Goal: Task Accomplishment & Management: Manage account settings

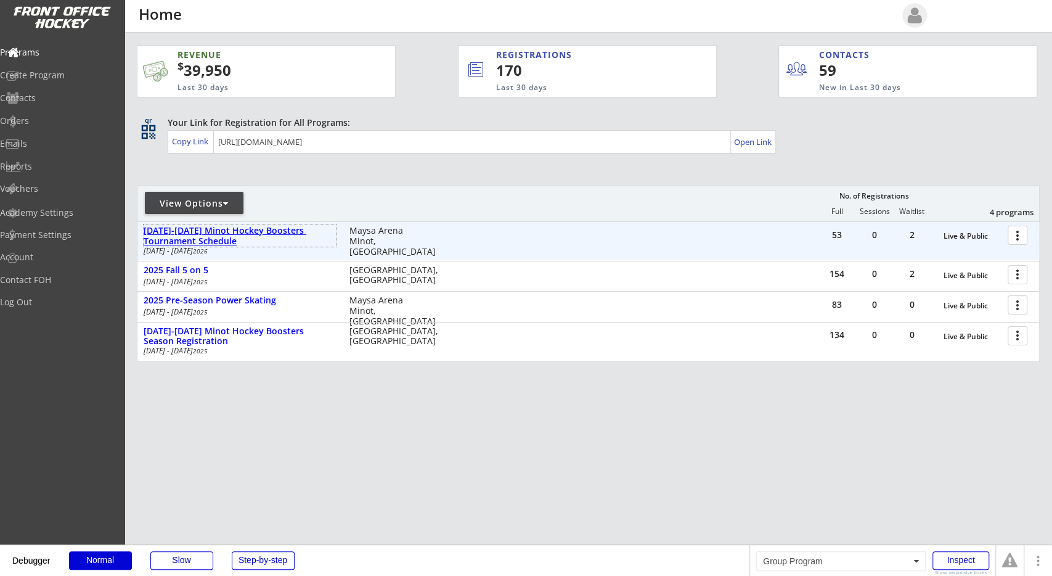
click at [233, 227] on div "2025-2026 Minot Hockey Boosters Tournament Schedule" at bounding box center [240, 236] width 192 height 21
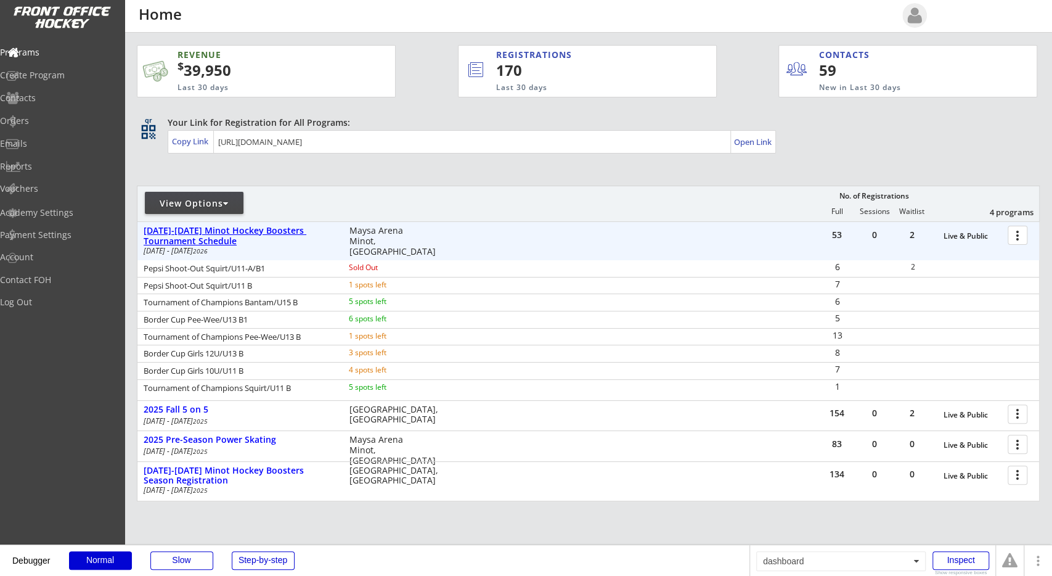
click at [231, 227] on div "2025-2026 Minot Hockey Boosters Tournament Schedule" at bounding box center [240, 236] width 192 height 21
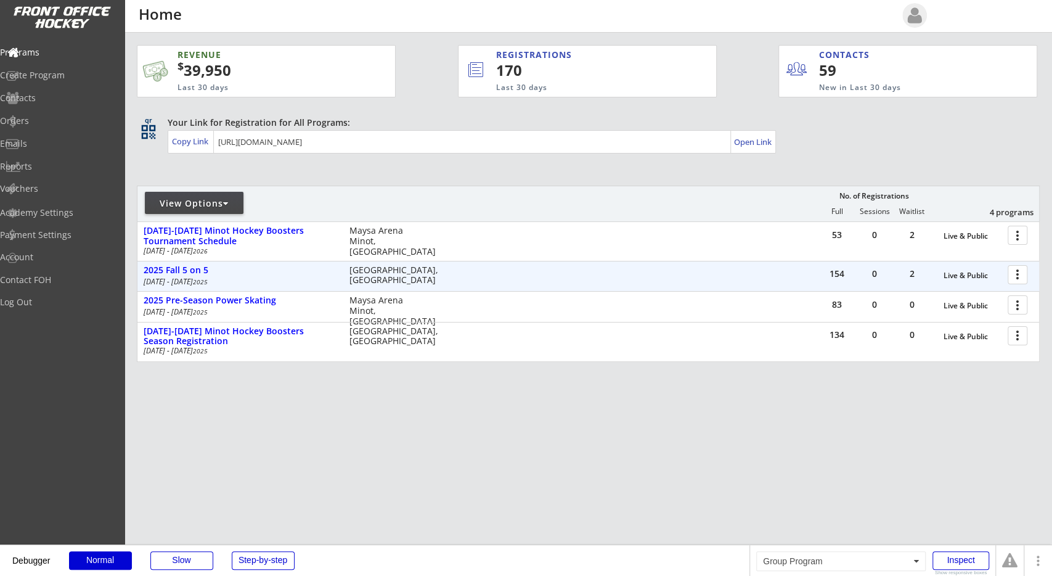
click at [186, 278] on div "Jul 24 - Sep 25 2025" at bounding box center [238, 281] width 189 height 7
click at [190, 271] on div "2025 Fall 5 on 5" at bounding box center [240, 270] width 192 height 10
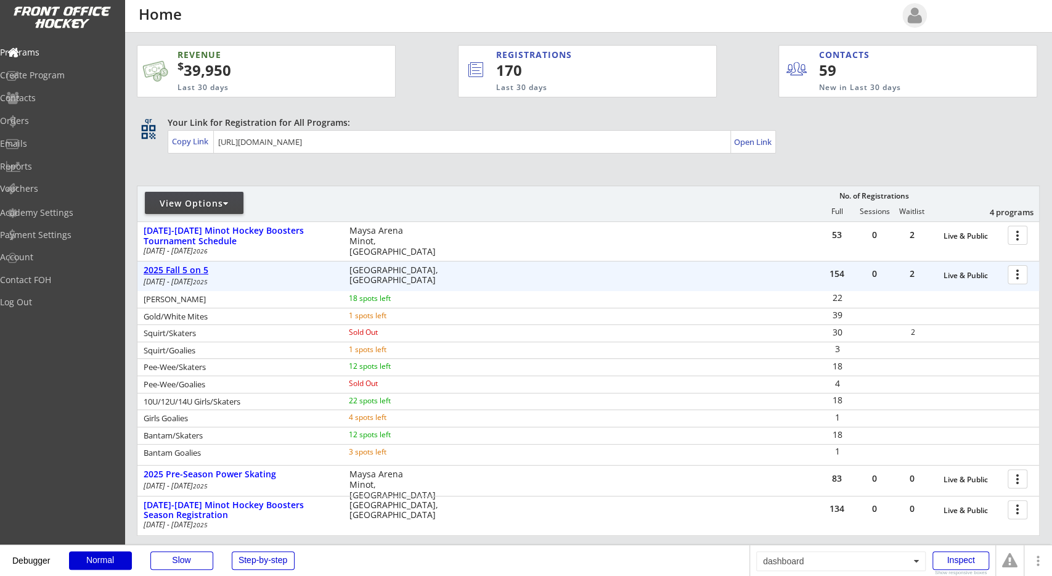
click at [191, 271] on div "2025 Fall 5 on 5" at bounding box center [240, 270] width 192 height 10
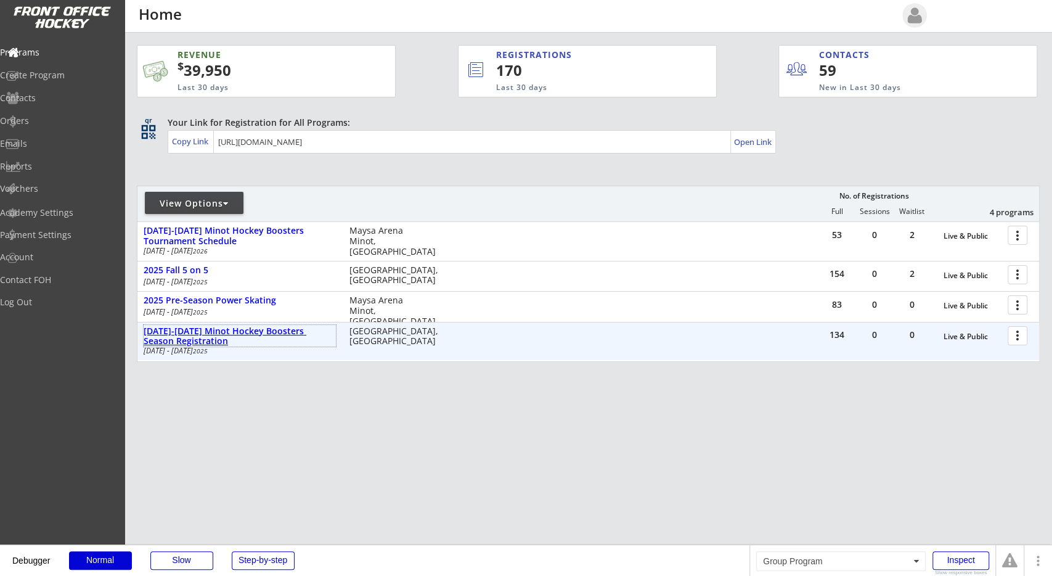
click at [205, 328] on div "2025-2026 Minot Hockey Boosters Season Registration" at bounding box center [240, 336] width 192 height 21
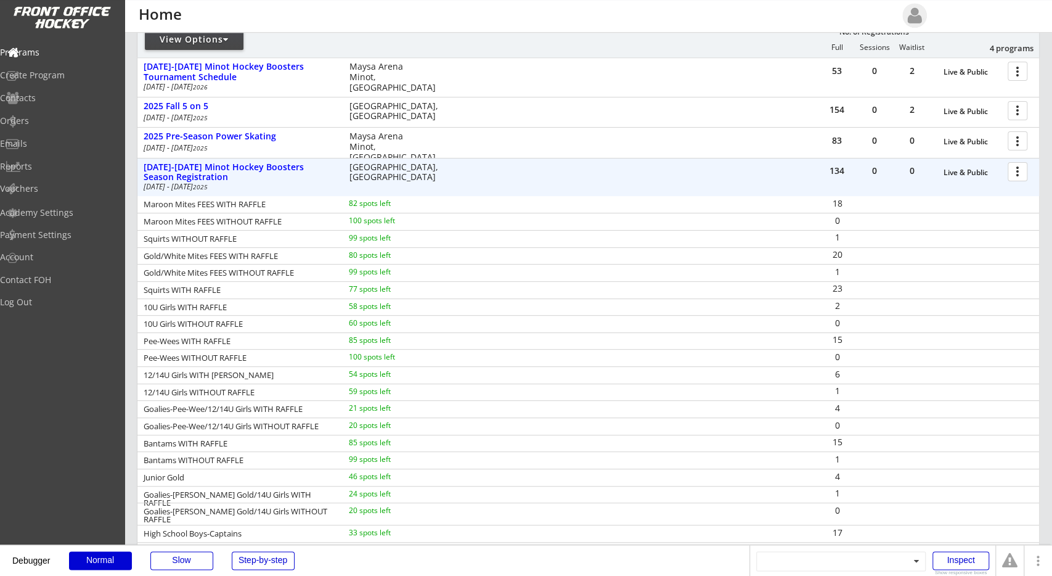
scroll to position [192, 0]
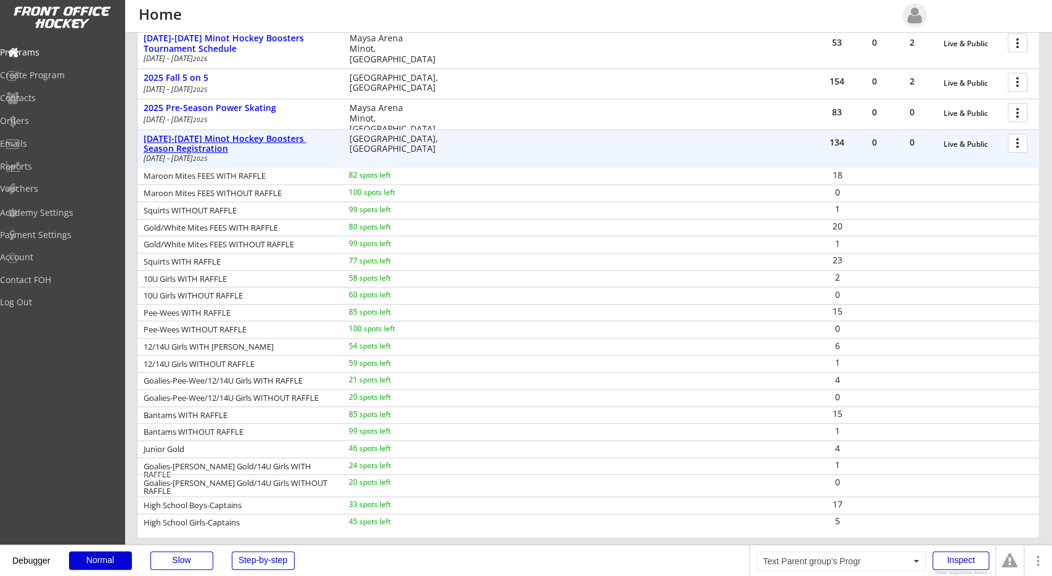
click at [252, 139] on div "2025-2026 Minot Hockey Boosters Season Registration" at bounding box center [240, 144] width 192 height 21
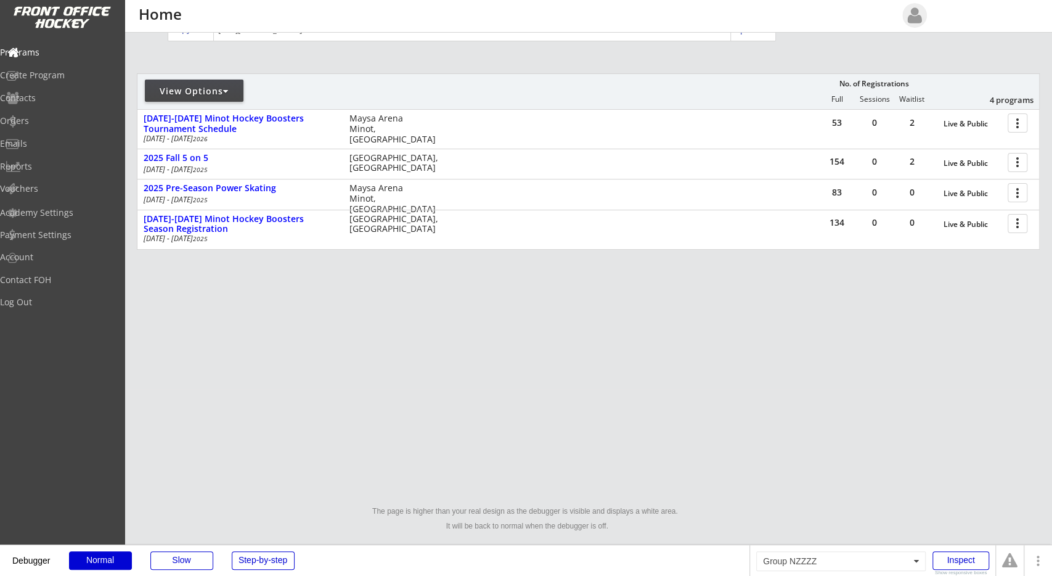
click at [413, 97] on div at bounding box center [282, 96] width 290 height 22
click at [436, 404] on div "REVENUE $ 39,950 Last 30 days REGISTRATIONS 171 Last 30 days CONTACTS 61 New in…" at bounding box center [526, 232] width 1052 height 688
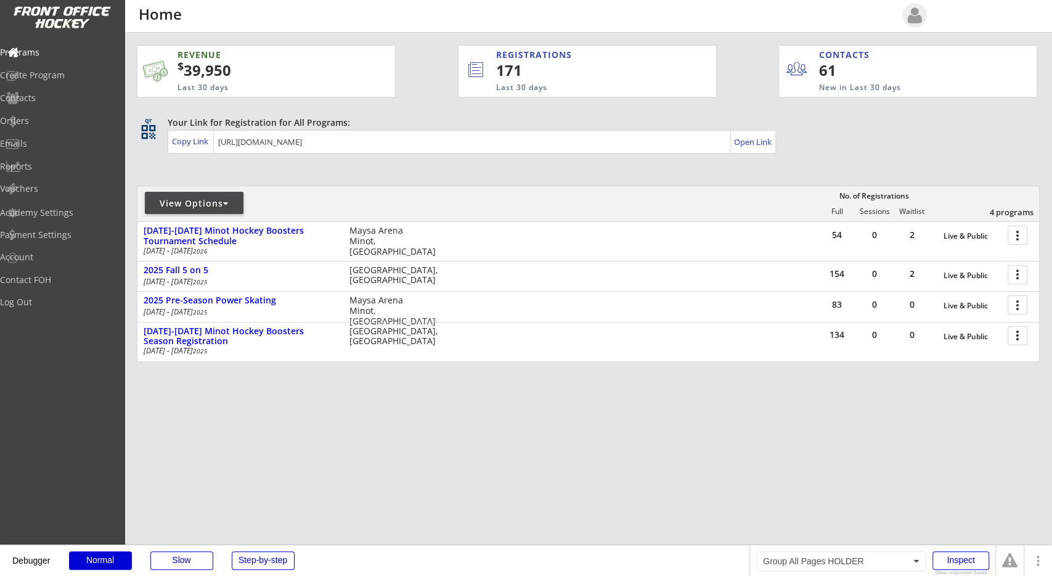
drag, startPoint x: 428, startPoint y: 175, endPoint x: 428, endPoint y: 227, distance: 52.4
click at [429, 172] on div "REVENUE $ 39,950 Last 30 days REGISTRATIONS 171 Last 30 days CONTACTS 61 New in…" at bounding box center [588, 262] width 903 height 458
click at [274, 570] on div "Debugger Normal Slow Step-by-step" at bounding box center [374, 560] width 749 height 31
click at [72, 123] on div "Orders" at bounding box center [58, 120] width 111 height 9
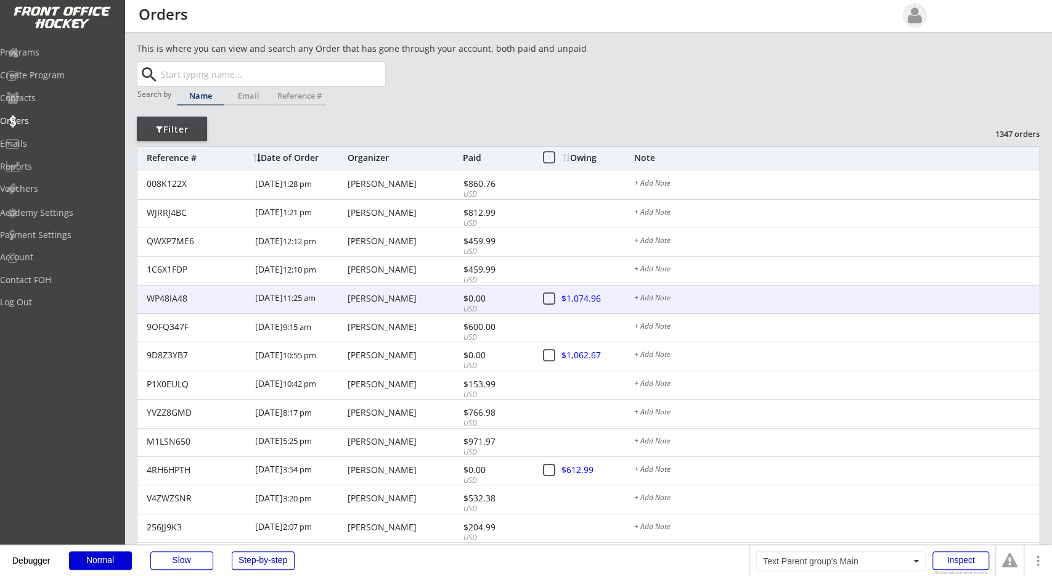
click at [466, 305] on div "USD" at bounding box center [496, 309] width 66 height 10
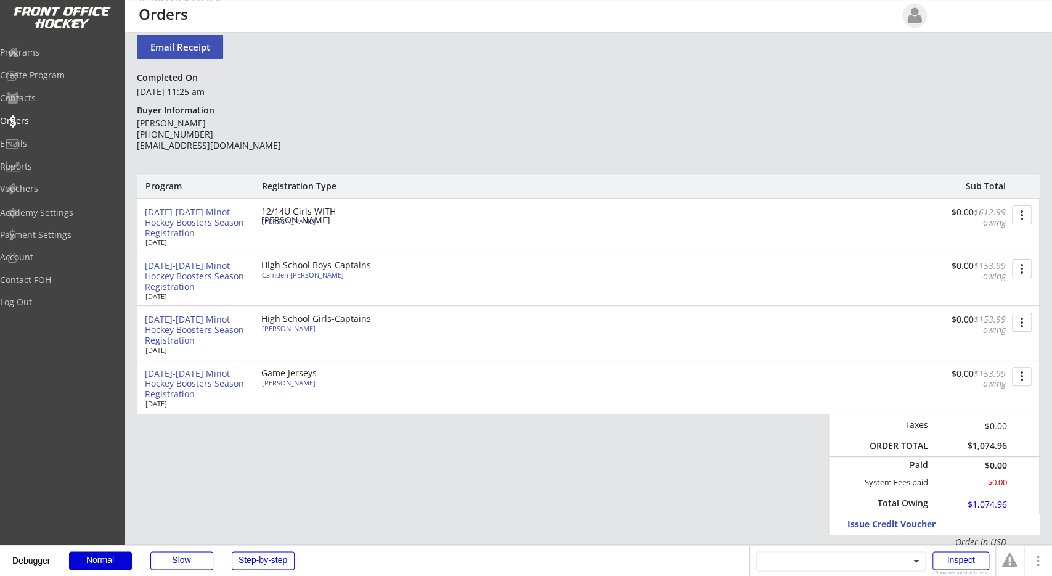
scroll to position [128, 0]
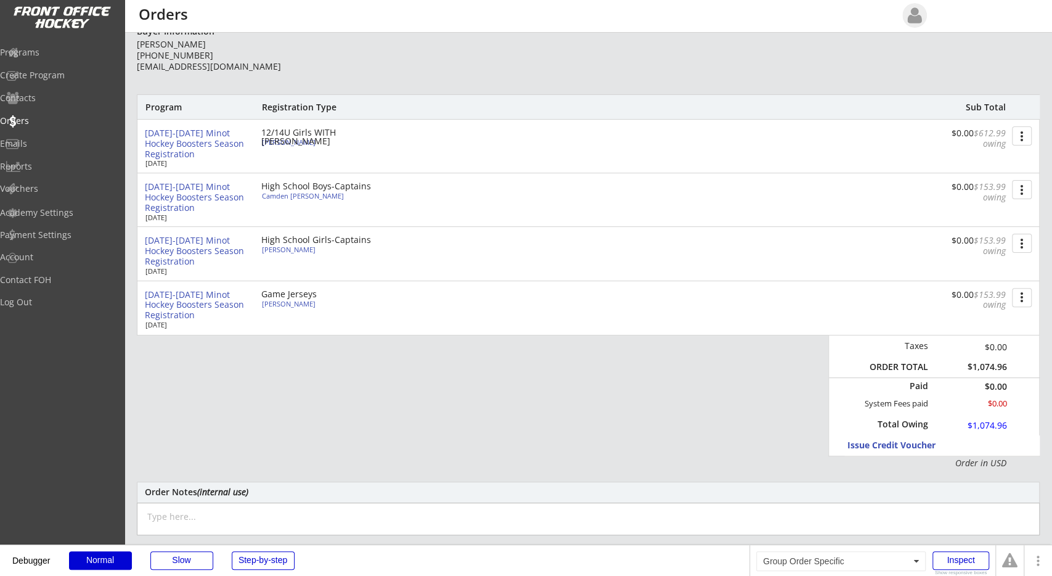
click at [809, 415] on div "Program Registration Type Sub Total 2025-2026 Minot Hockey Boosters Season Regi…" at bounding box center [588, 281] width 903 height 375
click at [1017, 364] on div "Taxes $0.00 ORDER TOTAL $1,074.96 Paid $0.00 System Fees paid $0.00 Total Owing…" at bounding box center [933, 395] width 211 height 121
click at [1016, 366] on div "Taxes $0.00 ORDER TOTAL $1,074.96 Paid $0.00 System Fees paid $0.00 Total Owing…" at bounding box center [933, 395] width 211 height 121
click at [995, 423] on div at bounding box center [972, 425] width 54 height 15
click at [913, 502] on div "No Saved Card" at bounding box center [910, 505] width 88 height 9
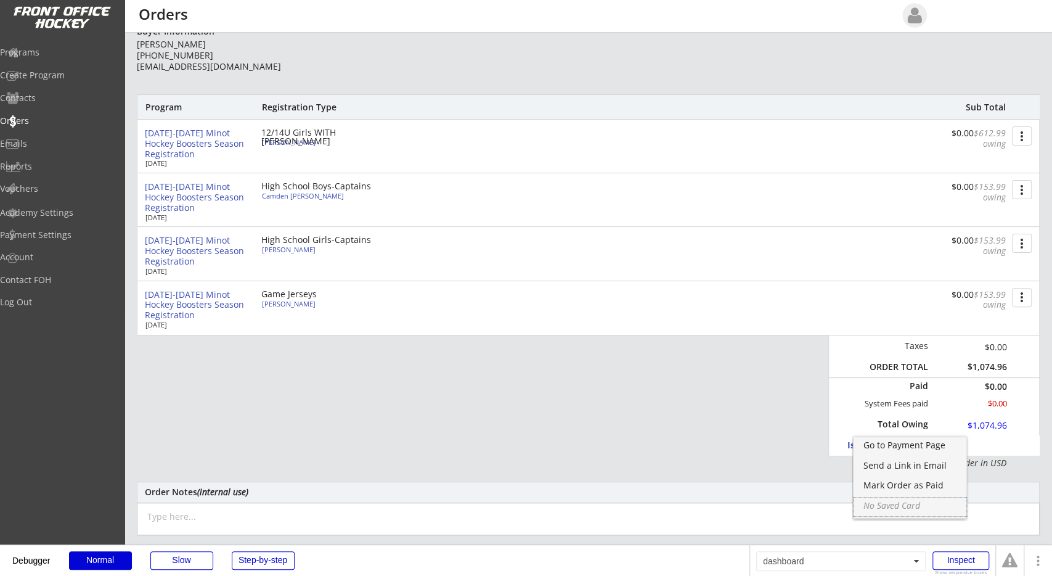
click at [768, 389] on div "Program Registration Type Sub Total 2025-2026 Minot Hockey Boosters Season Regi…" at bounding box center [588, 281] width 903 height 375
click at [807, 420] on div "Program Registration Type Sub Total 2025-2026 Minot Hockey Boosters Season Regi…" at bounding box center [588, 281] width 903 height 375
drag, startPoint x: 977, startPoint y: 307, endPoint x: 984, endPoint y: 306, distance: 7.4
click at [982, 306] on font "$153.99 owing" at bounding box center [991, 299] width 35 height 22
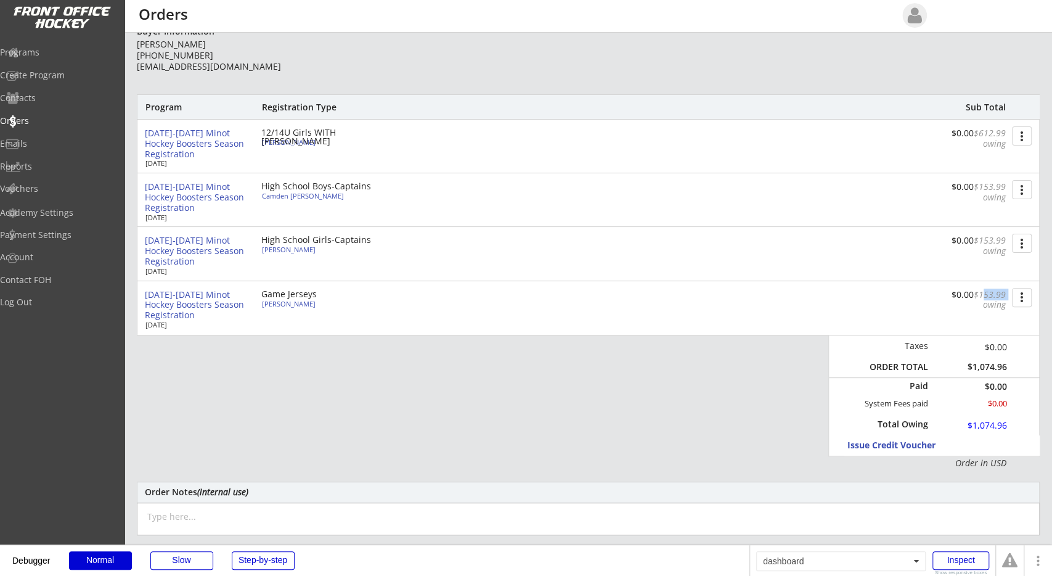
click at [984, 306] on font "$153.99 owing" at bounding box center [991, 299] width 35 height 22
drag, startPoint x: 956, startPoint y: 250, endPoint x: 977, endPoint y: 251, distance: 21.0
click at [977, 251] on font "$153.99 owing" at bounding box center [991, 245] width 35 height 22
click at [979, 184] on div "$0.00 $153.99 owing" at bounding box center [967, 192] width 76 height 21
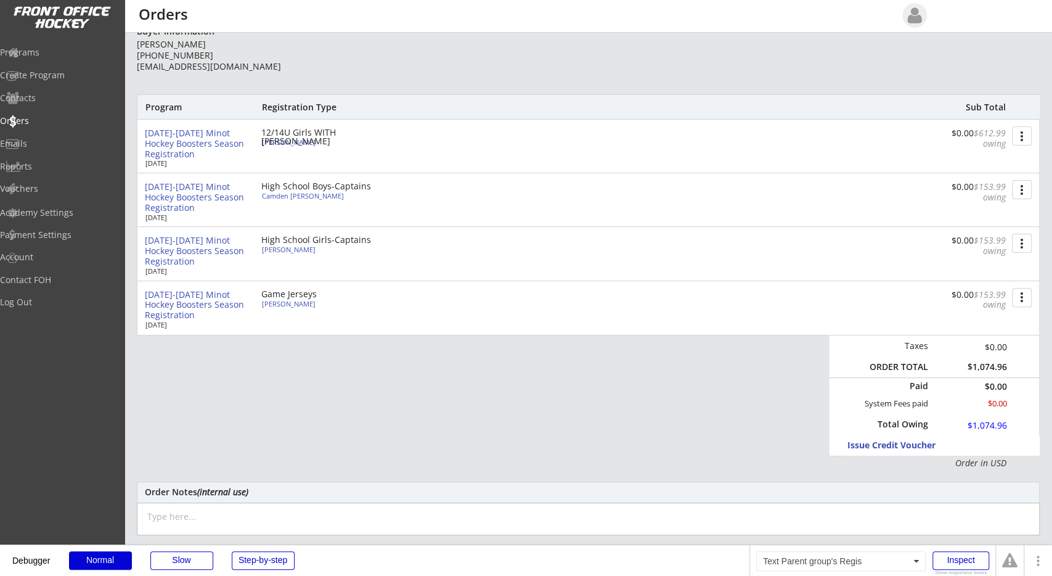
click at [974, 146] on font "$612.99 owing" at bounding box center [991, 138] width 35 height 22
drag, startPoint x: 959, startPoint y: 144, endPoint x: 975, endPoint y: 144, distance: 16.0
click at [975, 144] on font "$612.99 owing" at bounding box center [991, 138] width 35 height 22
click at [976, 144] on font "$612.99 owing" at bounding box center [991, 138] width 35 height 22
click at [757, 460] on div "Program Registration Type Sub Total 2025-2026 Minot Hockey Boosters Season Regi…" at bounding box center [588, 281] width 903 height 375
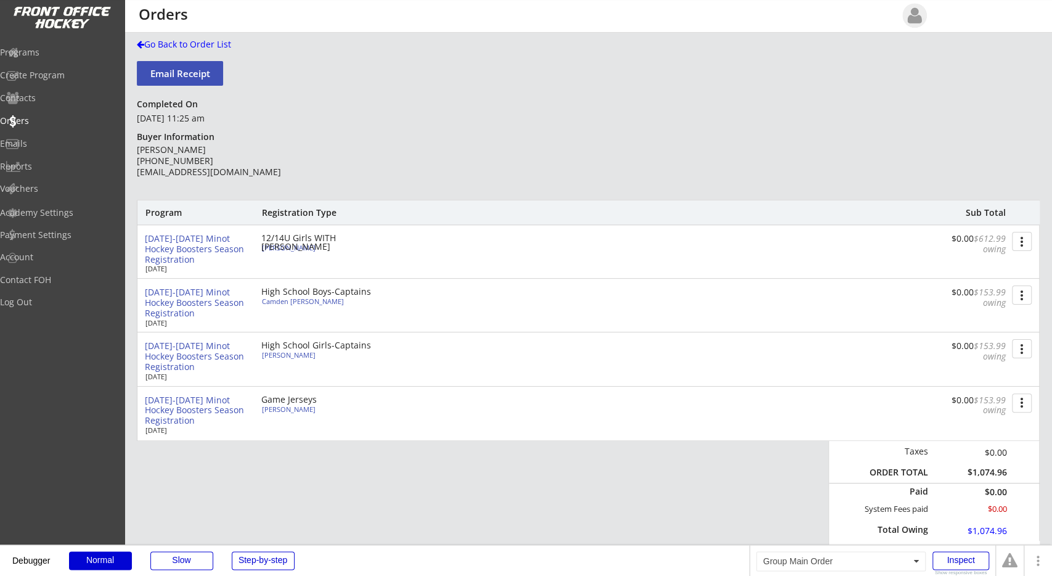
scroll to position [0, 0]
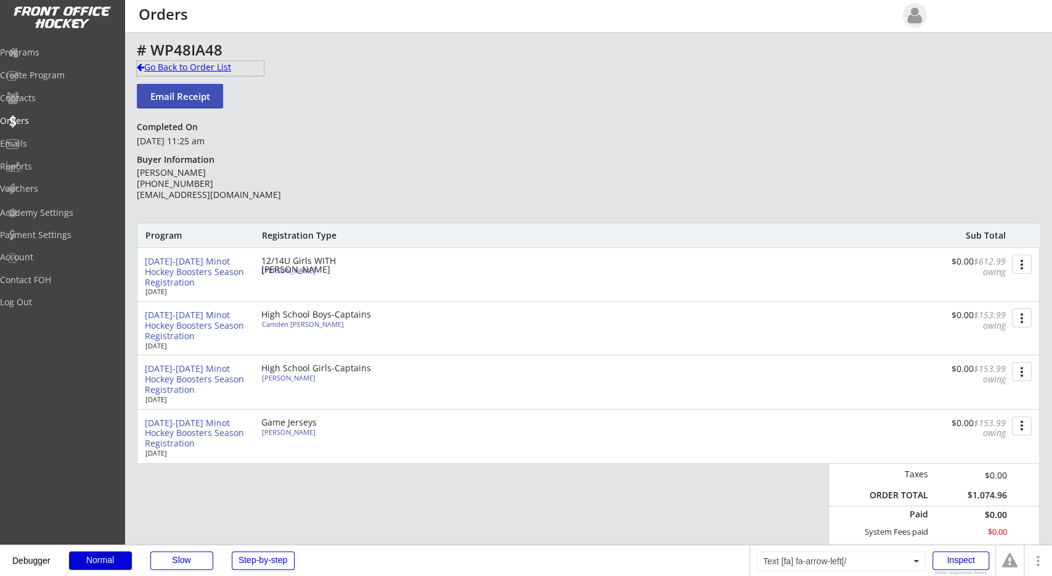
click at [203, 71] on div "Go Back to Order List" at bounding box center [200, 67] width 127 height 12
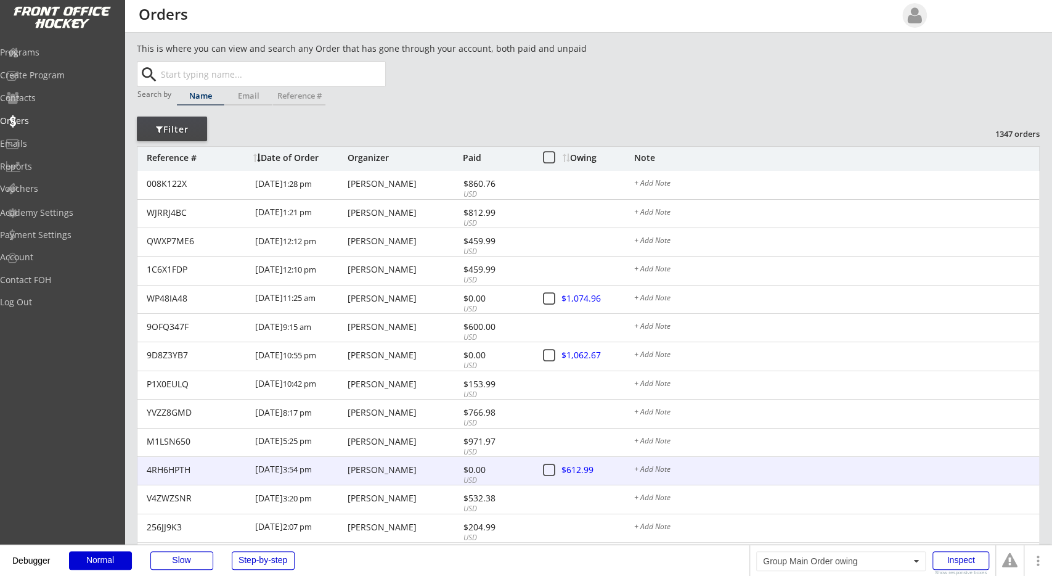
click at [576, 470] on div at bounding box center [589, 470] width 54 height 15
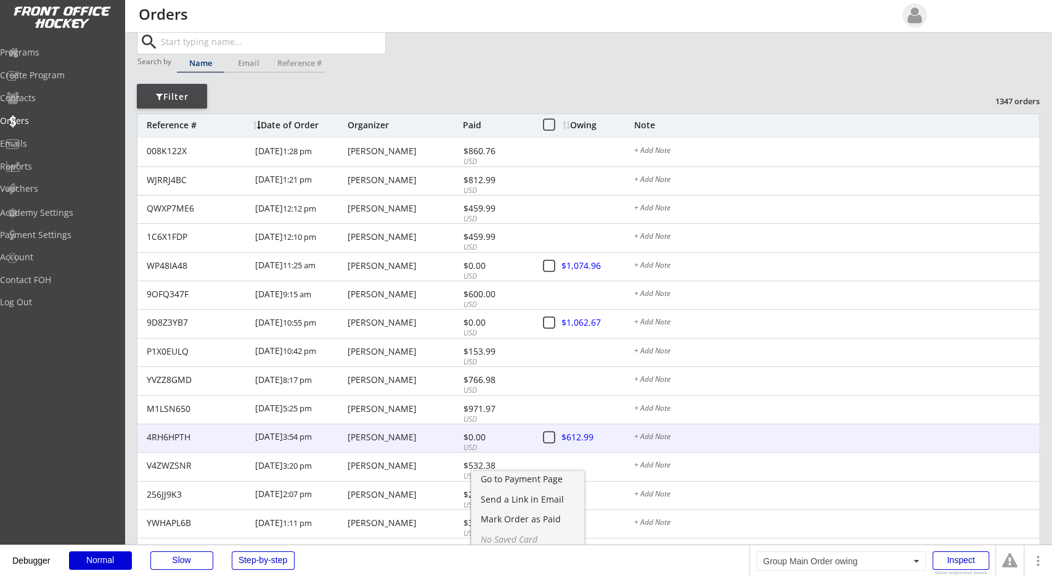
scroll to position [64, 0]
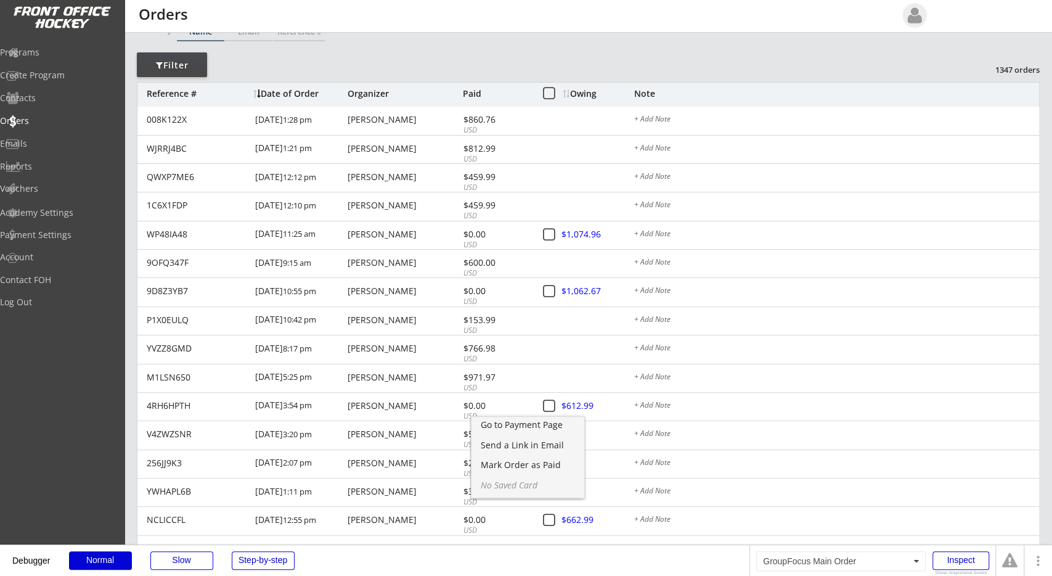
click at [513, 411] on div "Go to Payment Page Send a Link in Email Mark Order as Paid No Saved Card" at bounding box center [528, 454] width 116 height 91
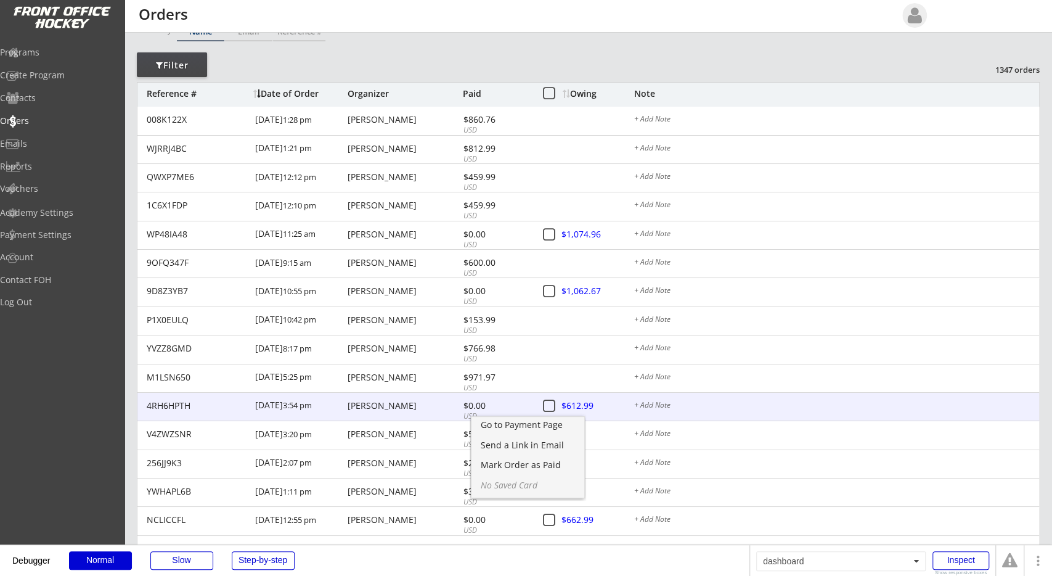
click at [444, 411] on div "4RH6HPTH 9/08/25 3:54 pm Mandy Fiske $0.00 USD $612.99 + Add Note" at bounding box center [588, 407] width 902 height 29
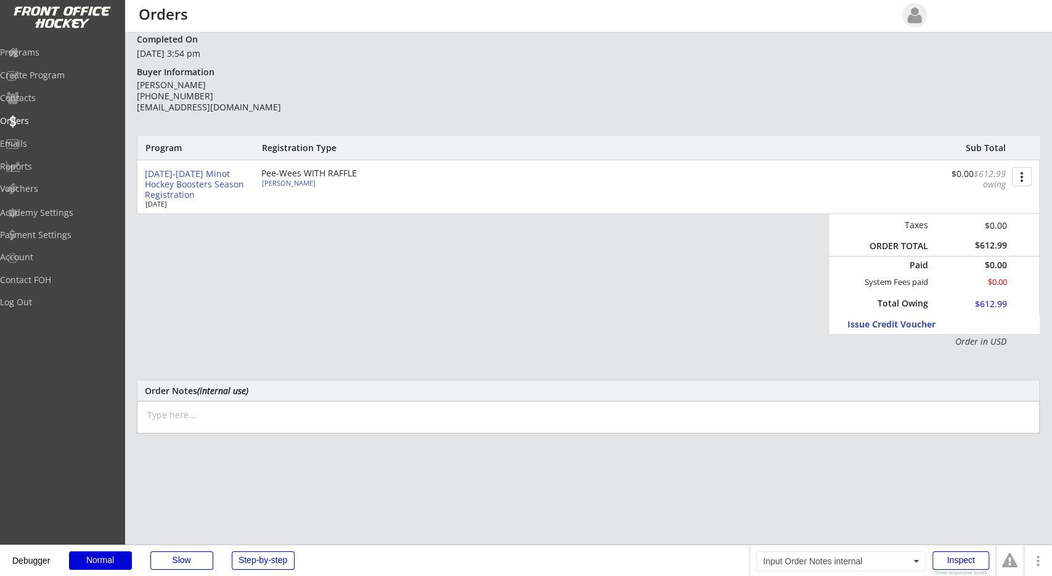
scroll to position [128, 0]
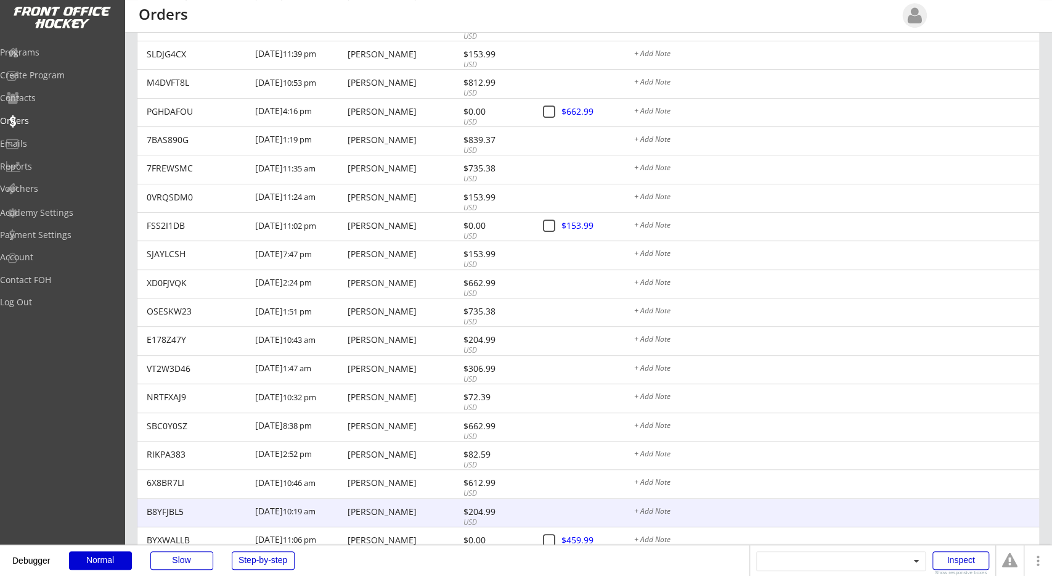
scroll to position [705, 0]
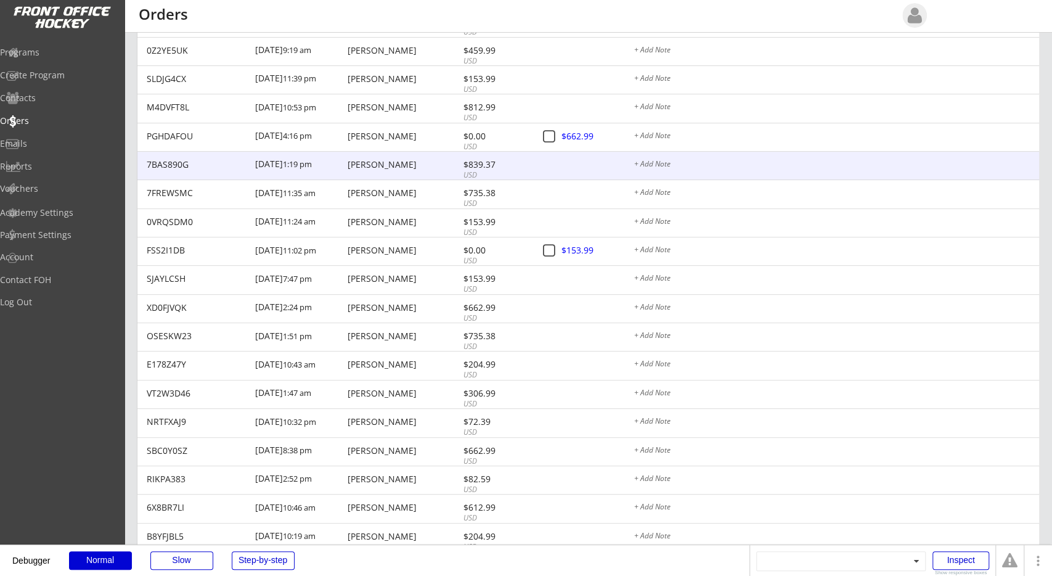
click at [399, 142] on div "PGHDAFOU 9/07/25 4:16 pm Stephanie Andersen $0.00 USD $662.99 + Add Note" at bounding box center [588, 137] width 902 height 29
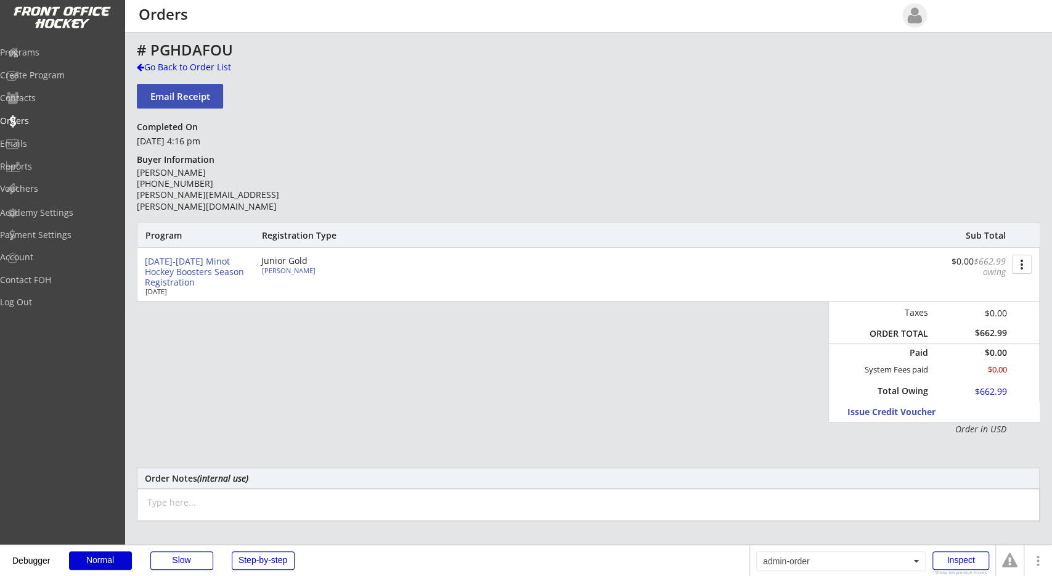
click at [707, 356] on div "Program Registration Type Sub Total 2025-2026 Minot Hockey Boosters Season Regi…" at bounding box center [588, 328] width 903 height 213
click at [738, 372] on div "Program Registration Type Sub Total 2025-2026 Minot Hockey Boosters Season Regi…" at bounding box center [588, 328] width 903 height 213
drag, startPoint x: 1000, startPoint y: 338, endPoint x: 1004, endPoint y: 350, distance: 13.1
click at [1004, 347] on div "Taxes $0.00 ORDER TOTAL $662.99 Paid $0.00 System Fees paid $0.00 Total Owing $…" at bounding box center [933, 361] width 211 height 121
click at [1004, 351] on div "$0.00" at bounding box center [972, 352] width 70 height 9
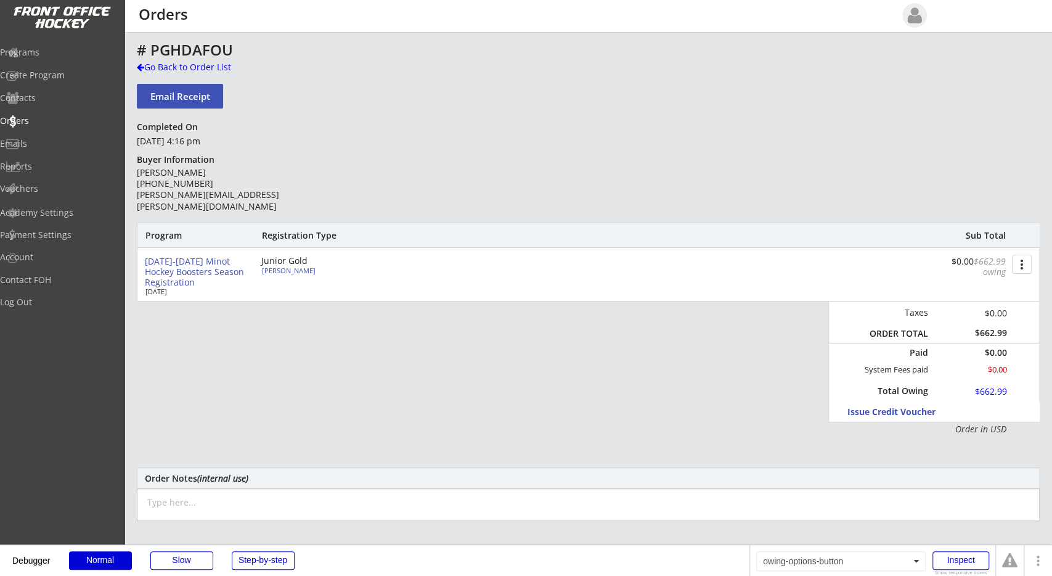
click at [1001, 393] on div at bounding box center [972, 392] width 70 height 15
click at [989, 393] on div at bounding box center [972, 392] width 54 height 15
click at [316, 145] on div "# PGHDAFOU Go Back to Order List Email Receipt Completed On September 7th, 2025…" at bounding box center [588, 402] width 903 height 720
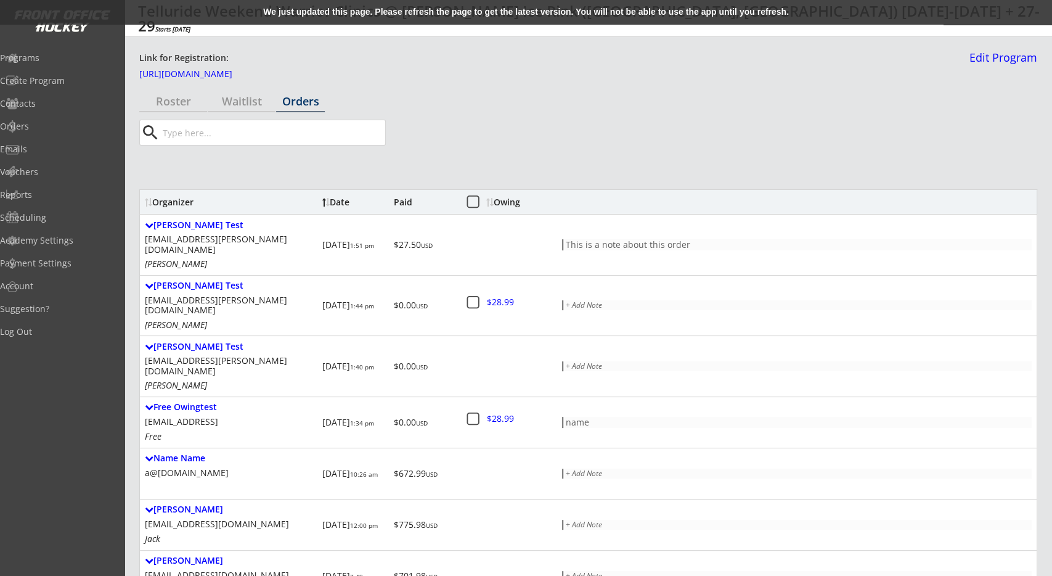
click at [534, 142] on div "search" at bounding box center [538, 133] width 799 height 26
